Goal: Obtain resource: Download file/media

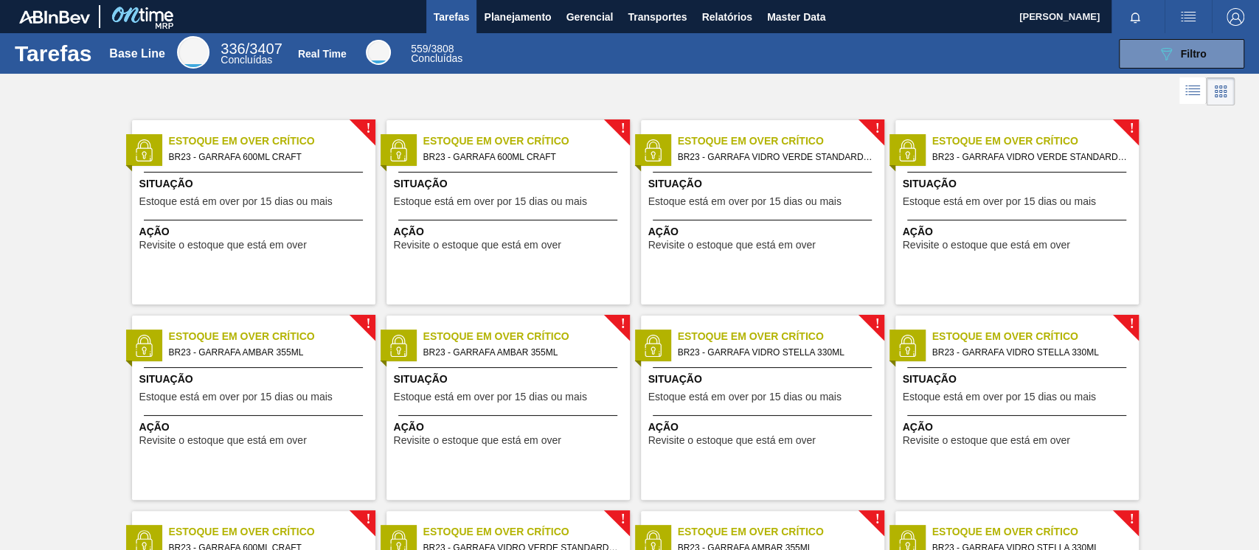
click at [466, 25] on span "Tarefas" at bounding box center [452, 17] width 36 height 18
click at [463, 21] on span "Tarefas" at bounding box center [452, 17] width 36 height 18
click at [505, 15] on span "Planejamento" at bounding box center [517, 17] width 67 height 18
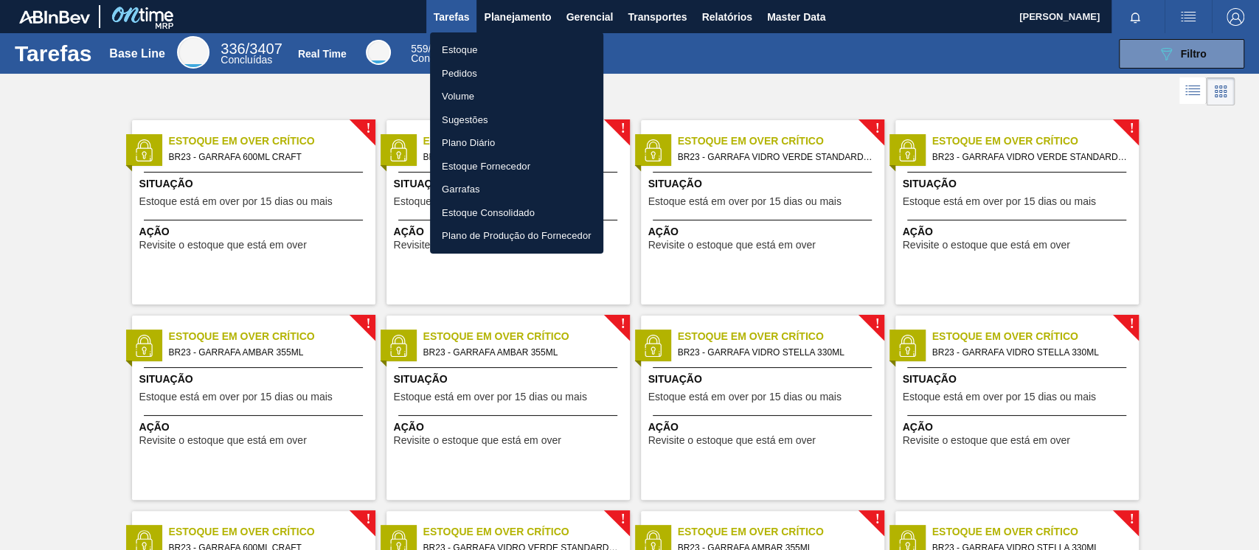
click at [488, 58] on li "Estoque" at bounding box center [516, 50] width 173 height 24
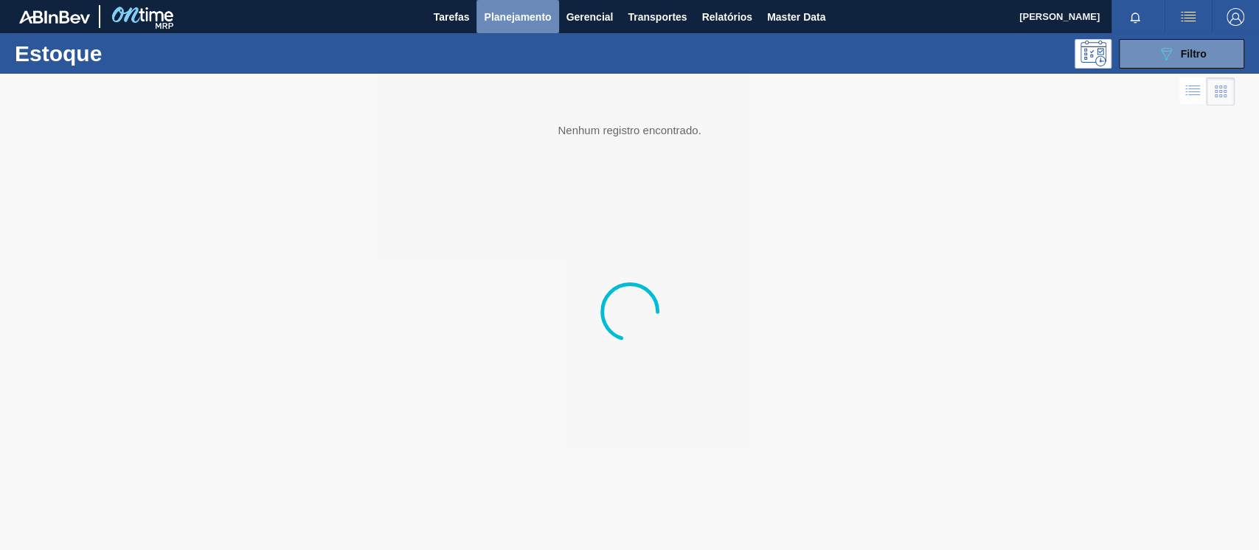
click at [502, 15] on span "Planejamento" at bounding box center [517, 17] width 67 height 18
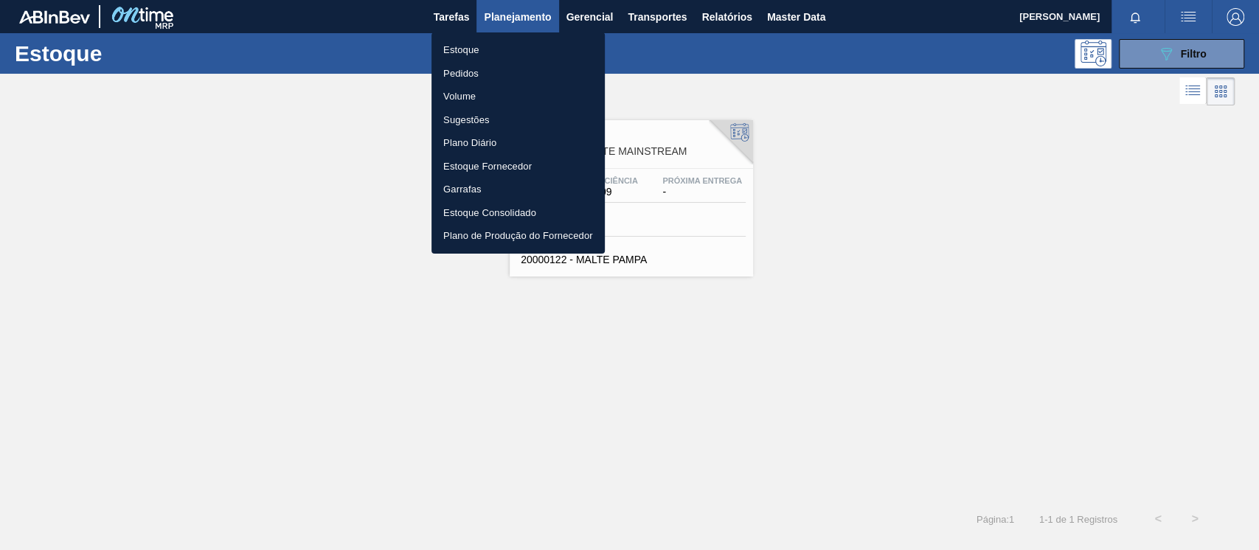
click at [493, 71] on li "Pedidos" at bounding box center [517, 74] width 173 height 24
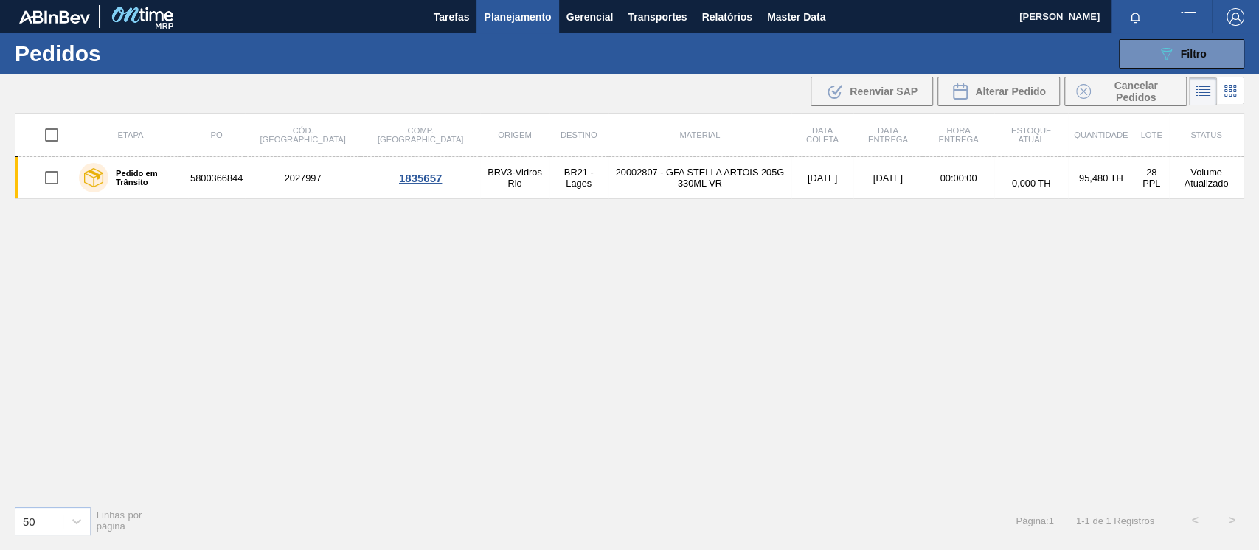
drag, startPoint x: 1200, startPoint y: 44, endPoint x: 957, endPoint y: 46, distance: 242.7
click at [1198, 45] on div "089F7B8B-B2A5-4AFE-B5C0-19BA573D28AC Filtro" at bounding box center [1181, 54] width 49 height 18
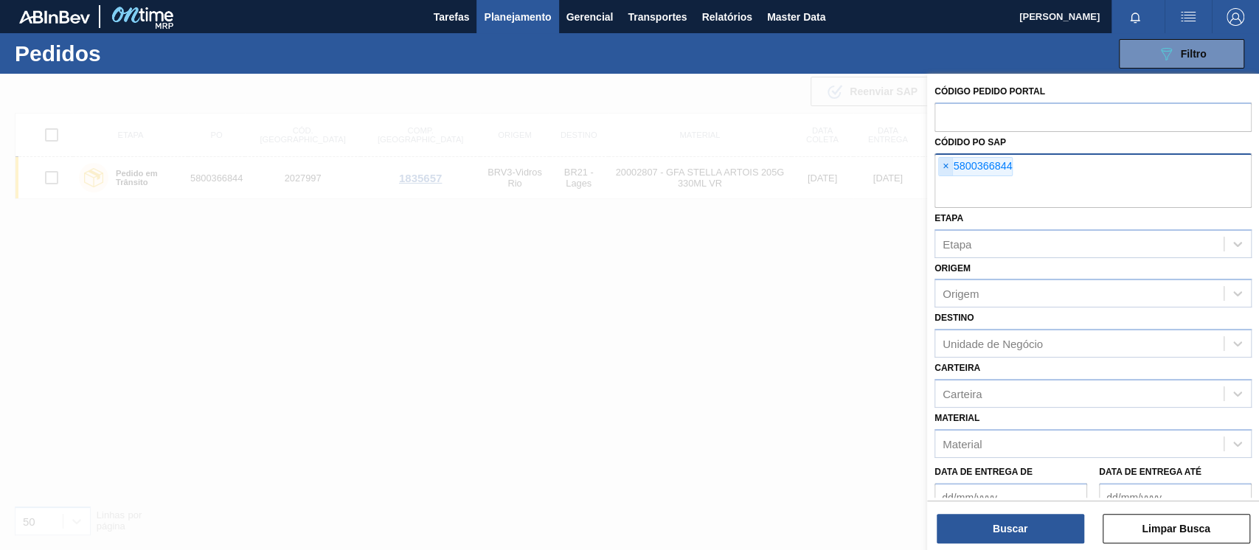
click at [947, 164] on span "×" at bounding box center [946, 167] width 14 height 18
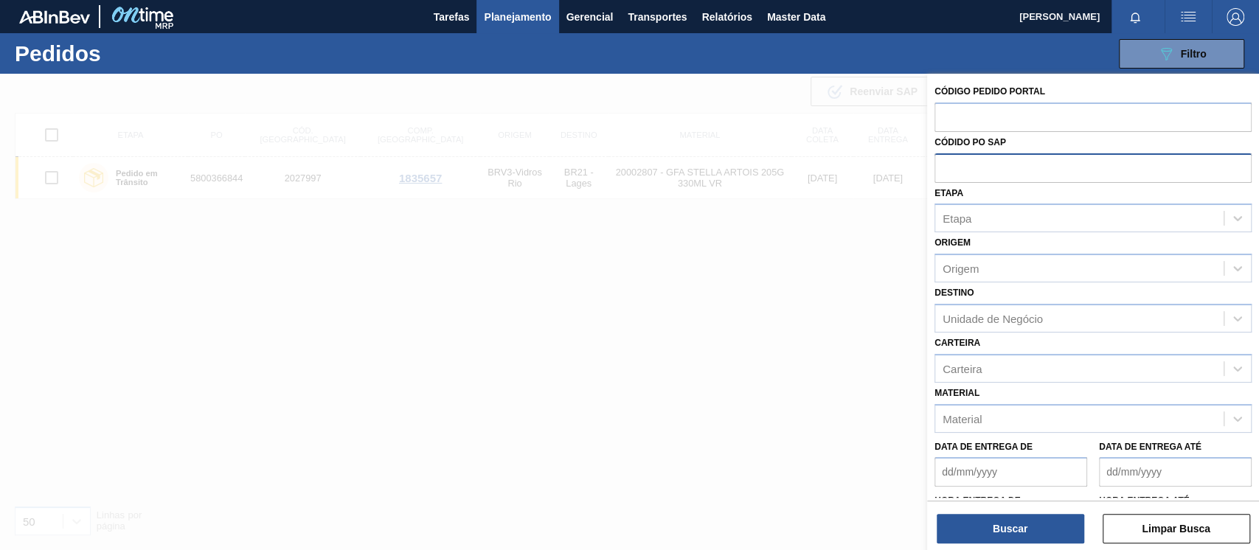
type input "2"
type input "58000"
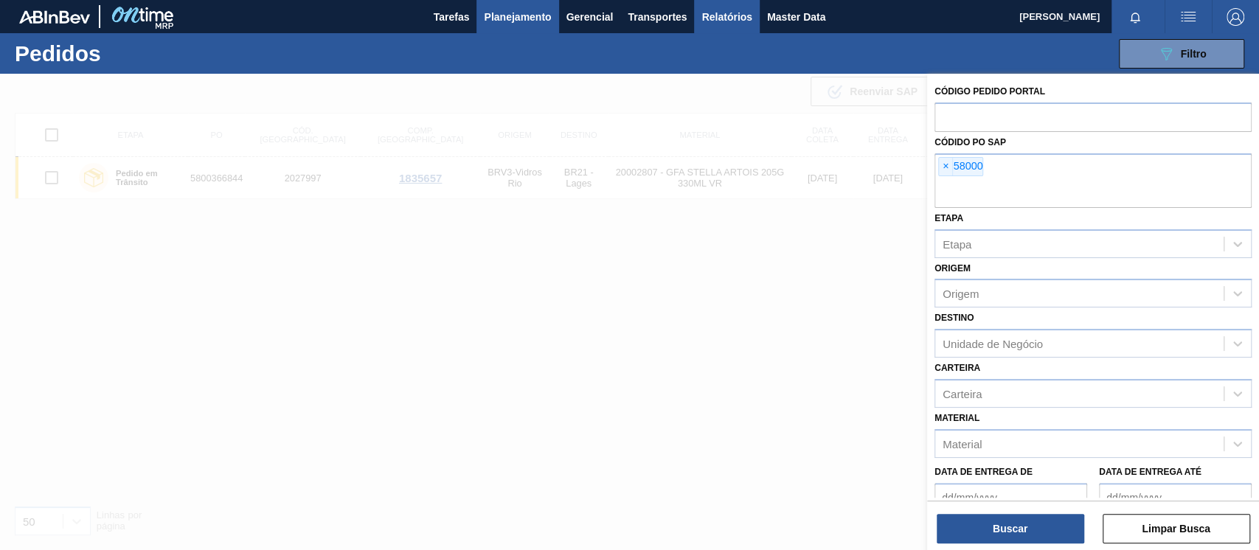
click at [723, 26] on button "Relatórios" at bounding box center [726, 16] width 65 height 33
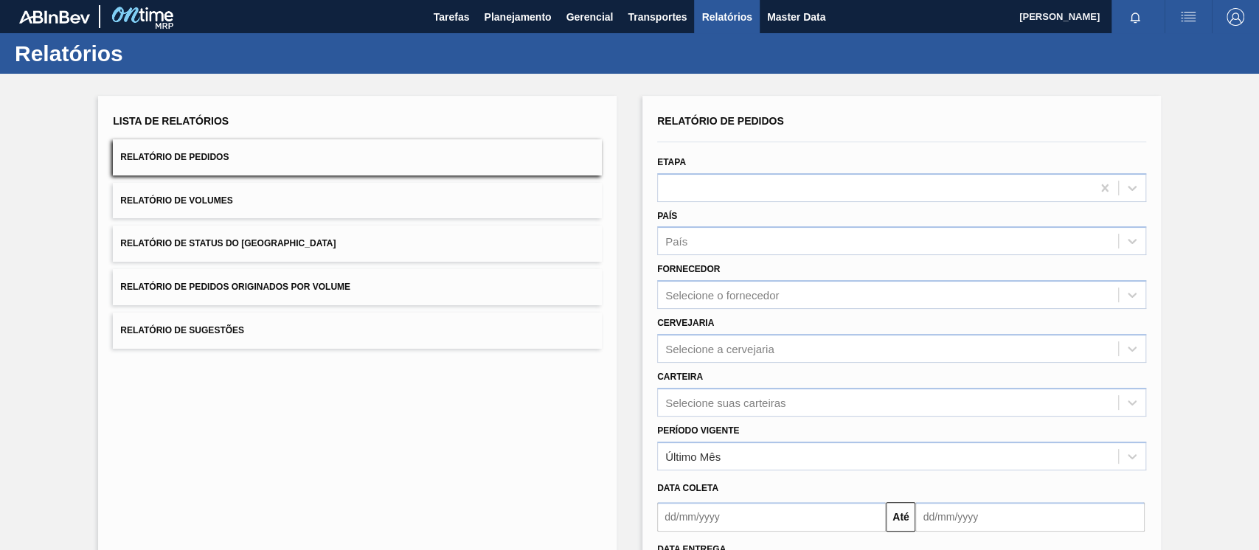
click at [266, 303] on button "Relatório de Pedidos Originados por Volume" at bounding box center [357, 287] width 489 height 36
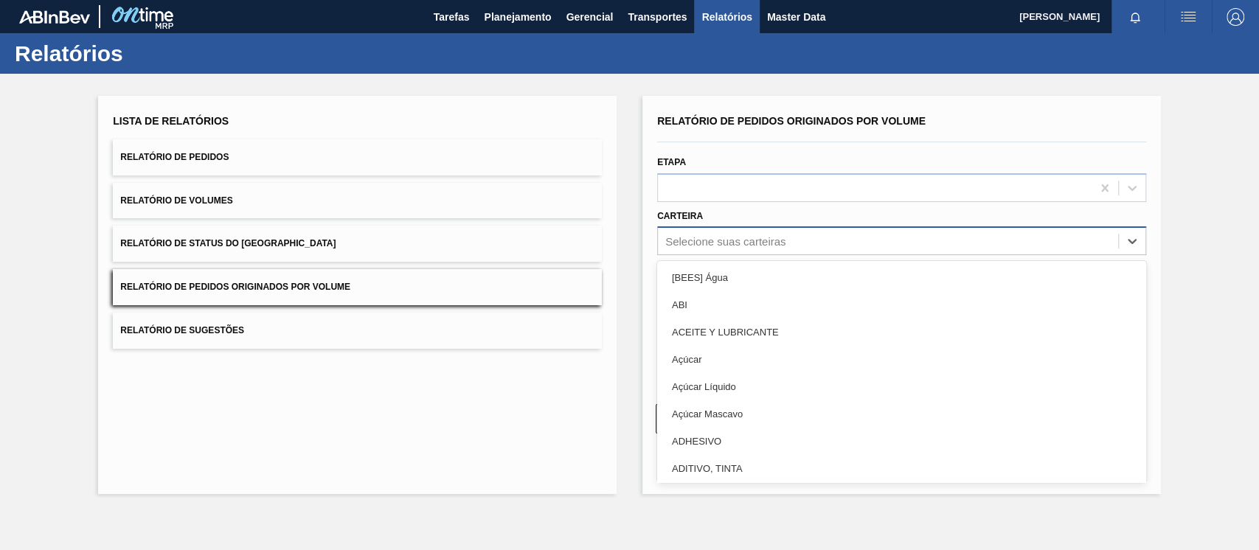
click at [761, 250] on div "Selecione suas carteiras" at bounding box center [888, 241] width 460 height 21
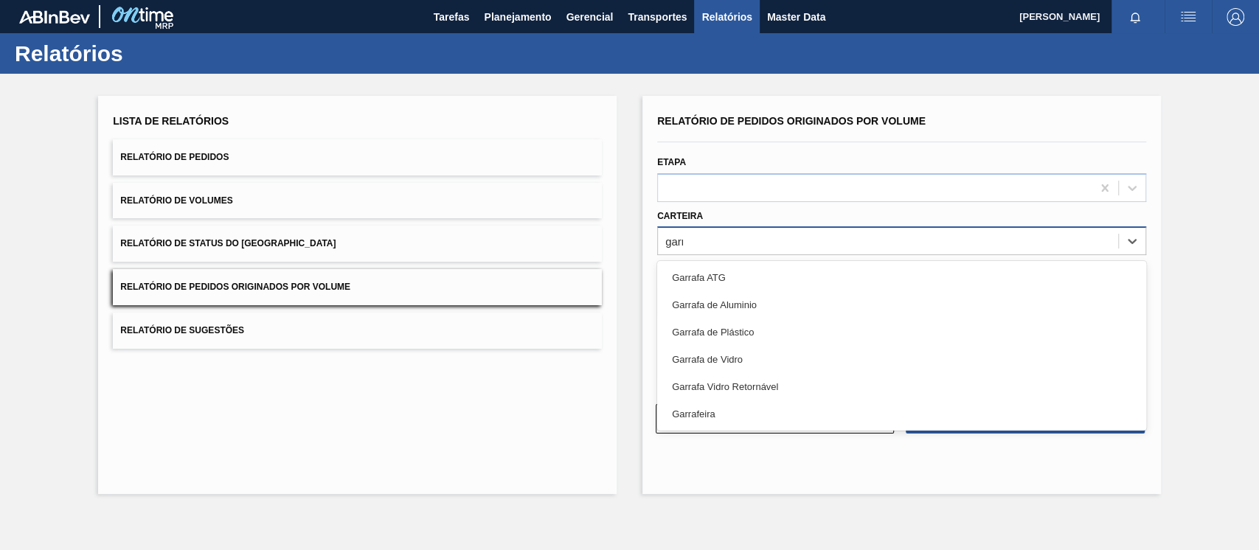
type input "garra"
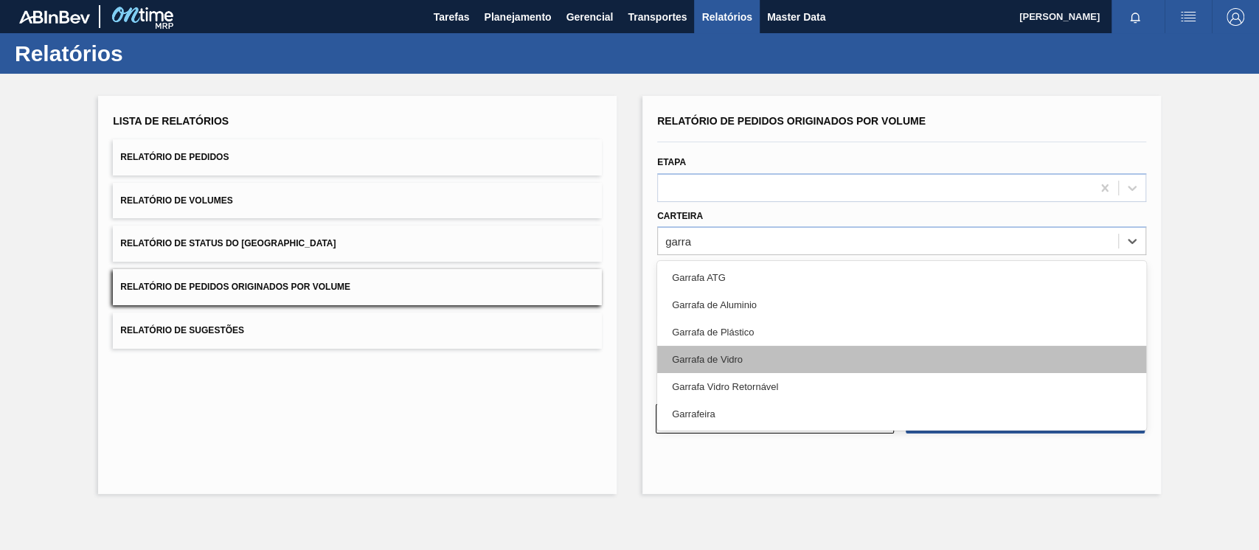
click at [743, 355] on div "Garrafa de Vidro" at bounding box center [901, 359] width 489 height 27
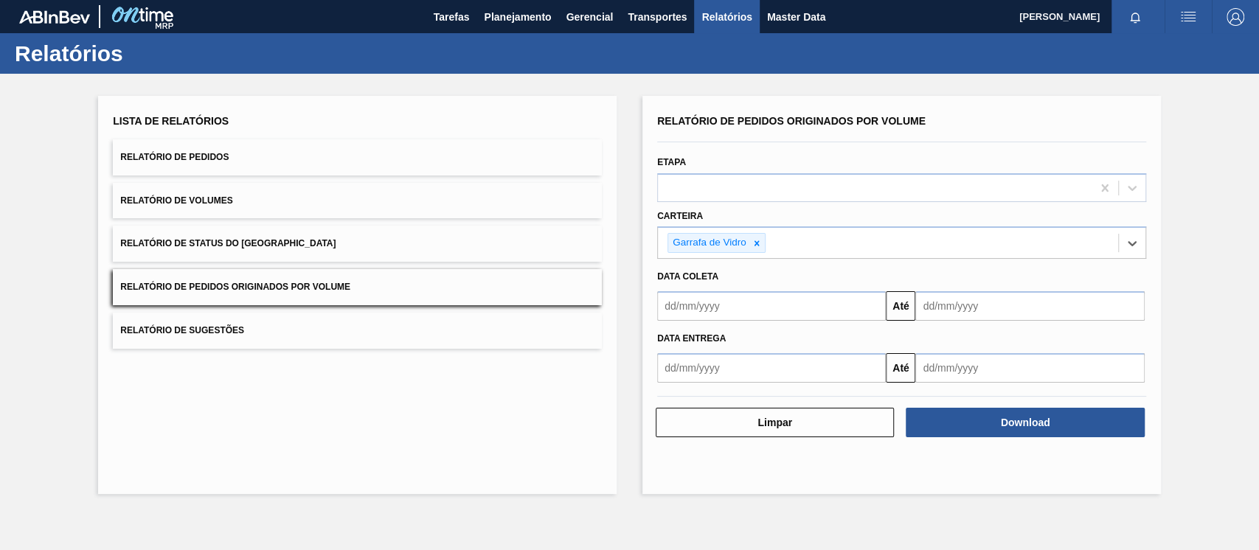
click at [768, 311] on input "text" at bounding box center [771, 306] width 229 height 30
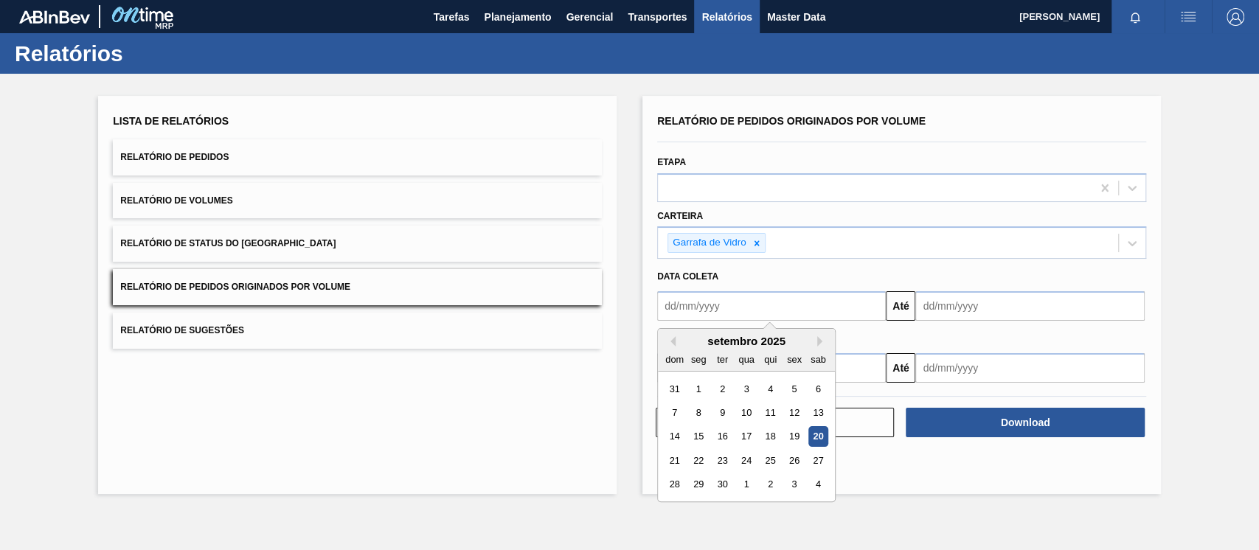
click at [663, 344] on div "setembro 2025" at bounding box center [746, 341] width 177 height 13
click at [669, 345] on button "Previous Month" at bounding box center [670, 341] width 10 height 10
click at [791, 389] on div "1" at bounding box center [794, 389] width 20 height 20
type input "[DATE]"
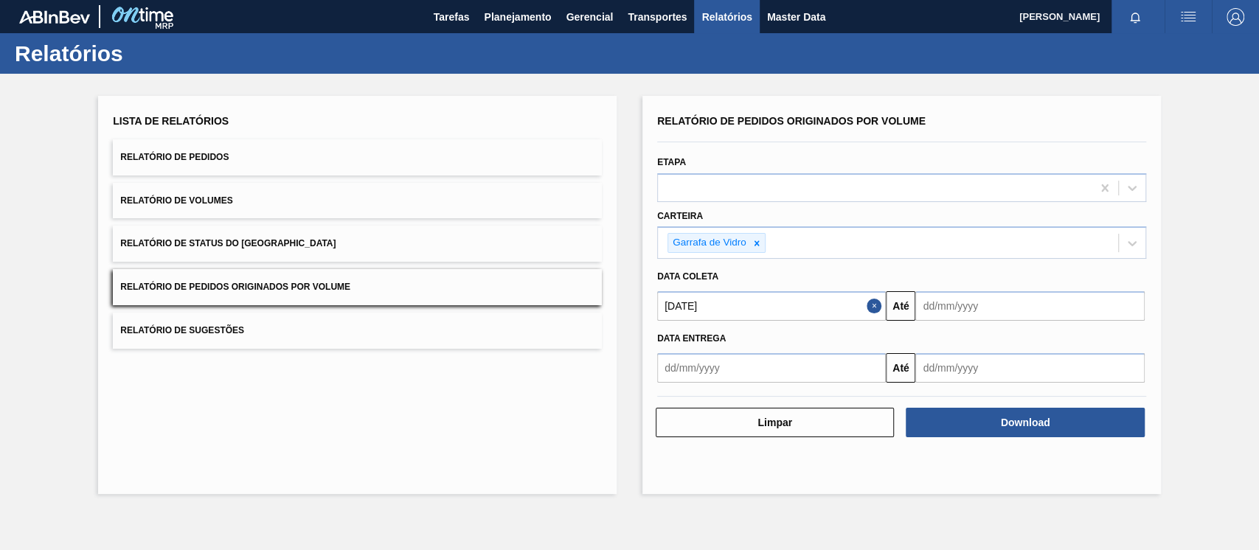
click at [939, 310] on input "text" at bounding box center [1029, 306] width 229 height 30
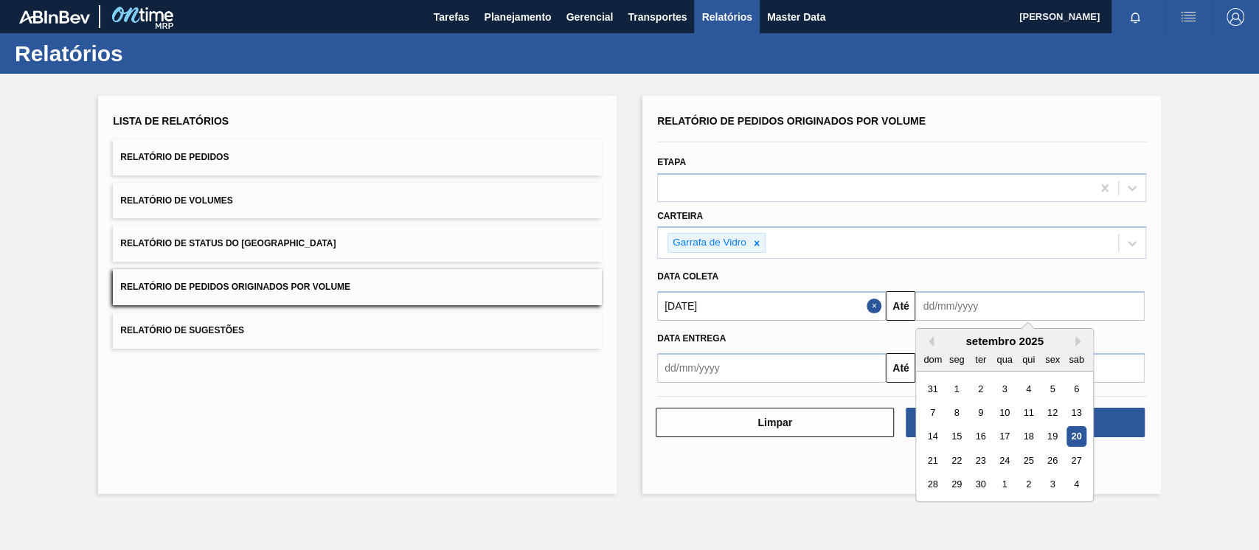
click at [969, 490] on div "28 29 30 1 2 3 4" at bounding box center [1004, 485] width 167 height 24
click at [974, 485] on div "30" at bounding box center [981, 485] width 20 height 20
type input "[DATE]"
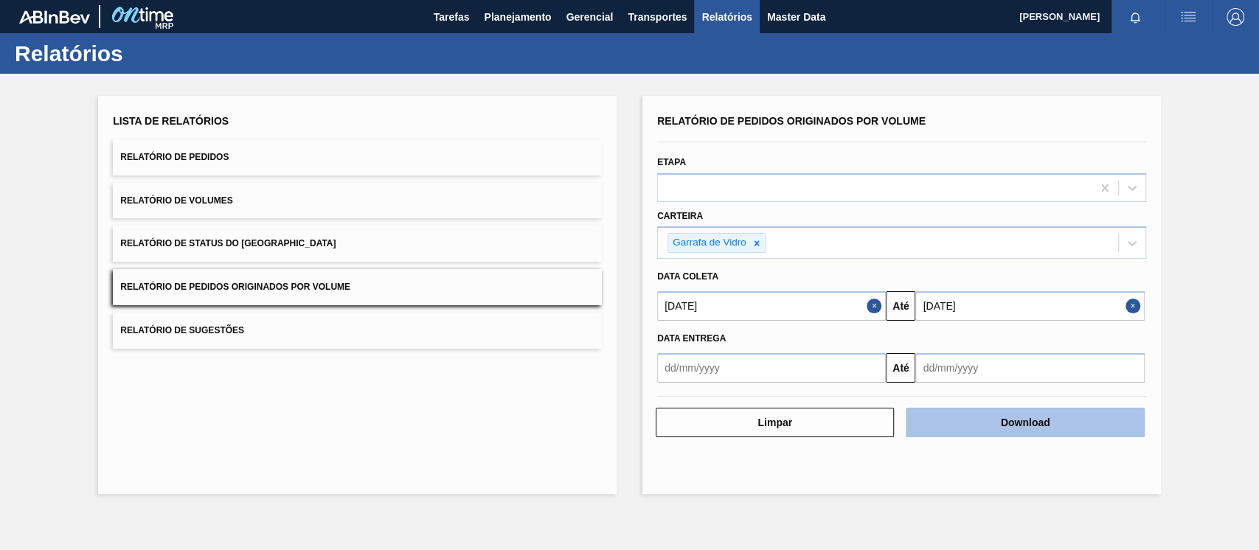
click at [1055, 424] on button "Download" at bounding box center [1025, 423] width 238 height 30
